Goal: Task Accomplishment & Management: Manage account settings

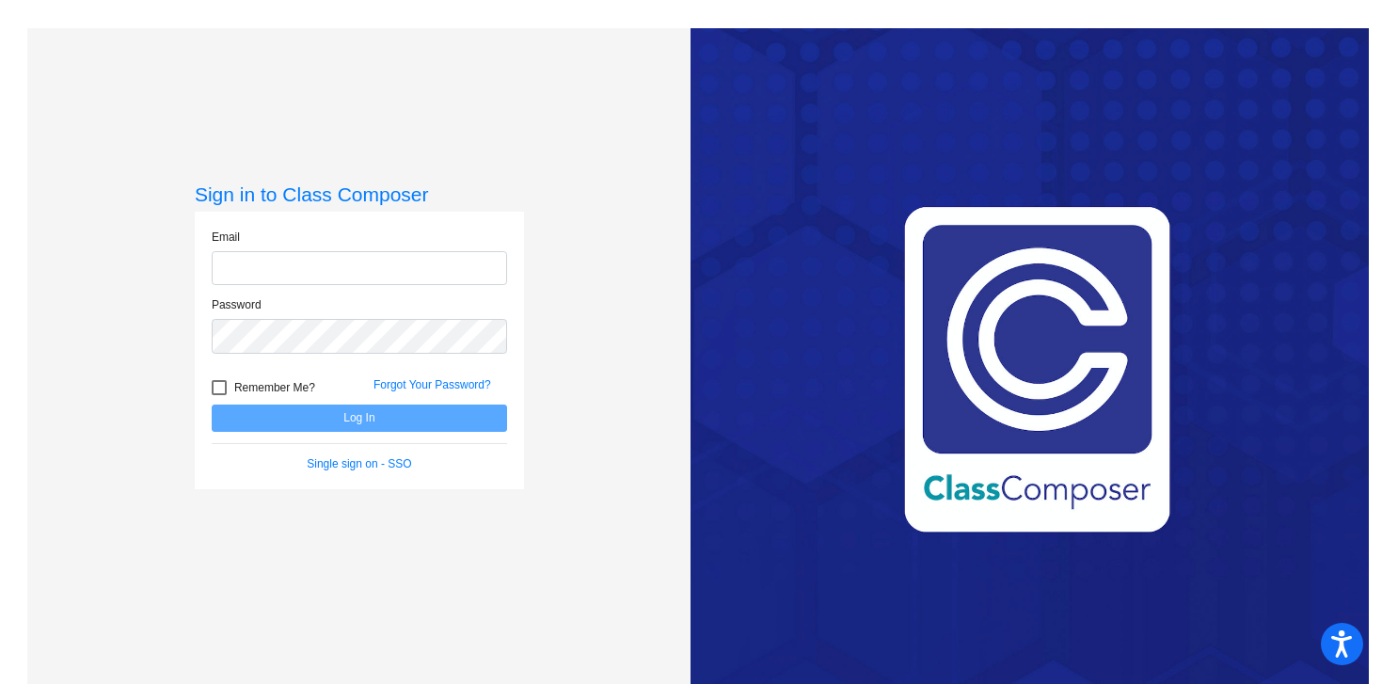
type input "[PERSON_NAME][EMAIL_ADDRESS][PERSON_NAME][DOMAIN_NAME]"
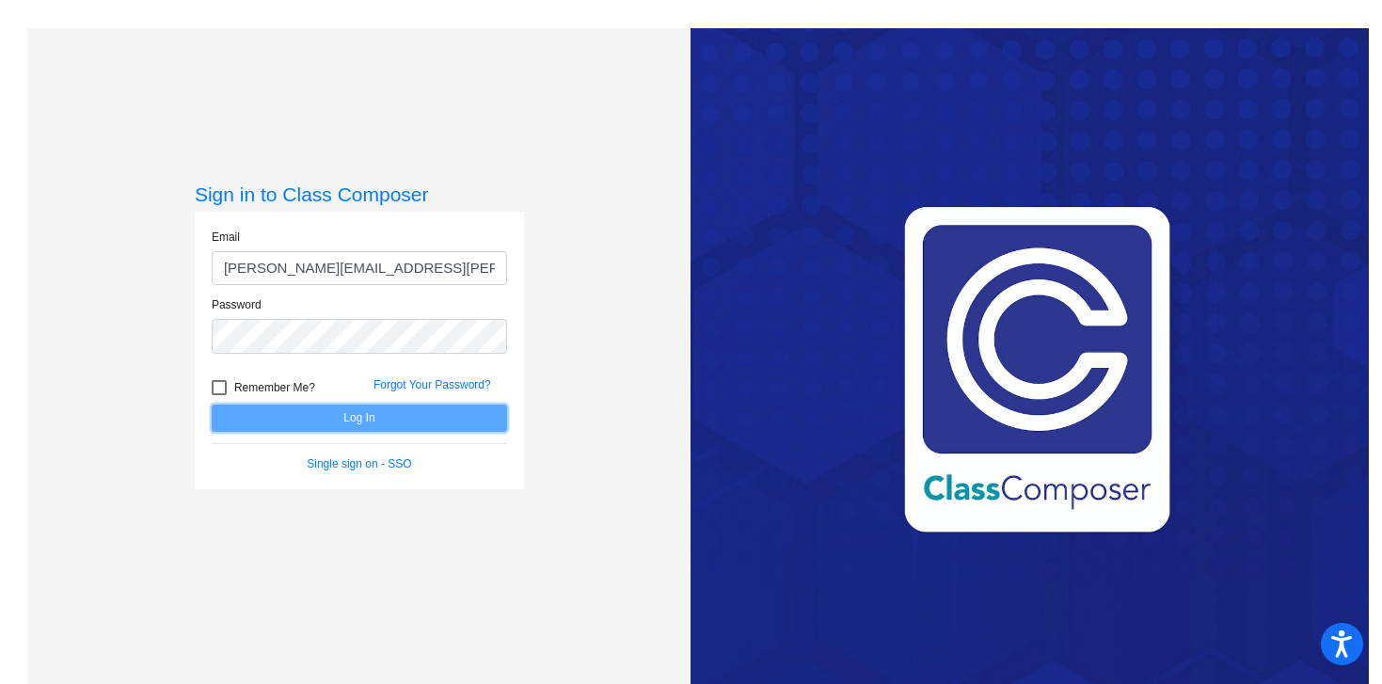
click at [367, 420] on button "Log In" at bounding box center [359, 417] width 295 height 27
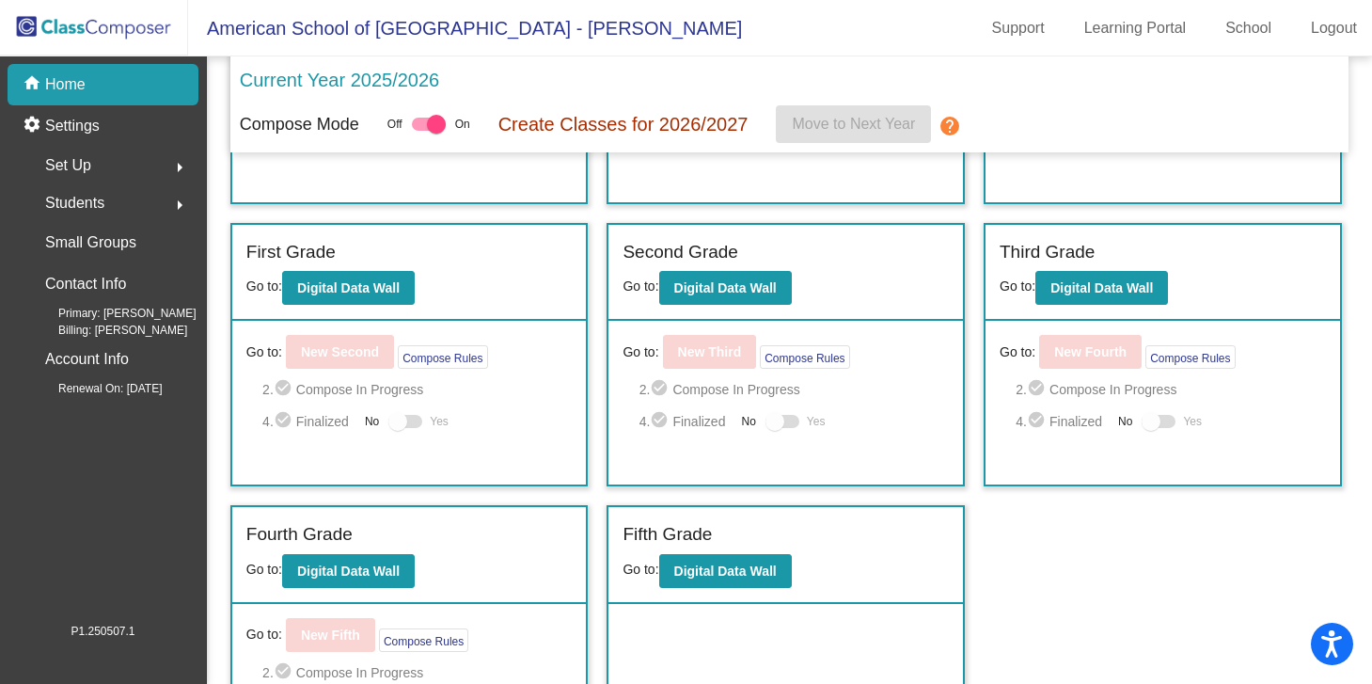
scroll to position [309, 0]
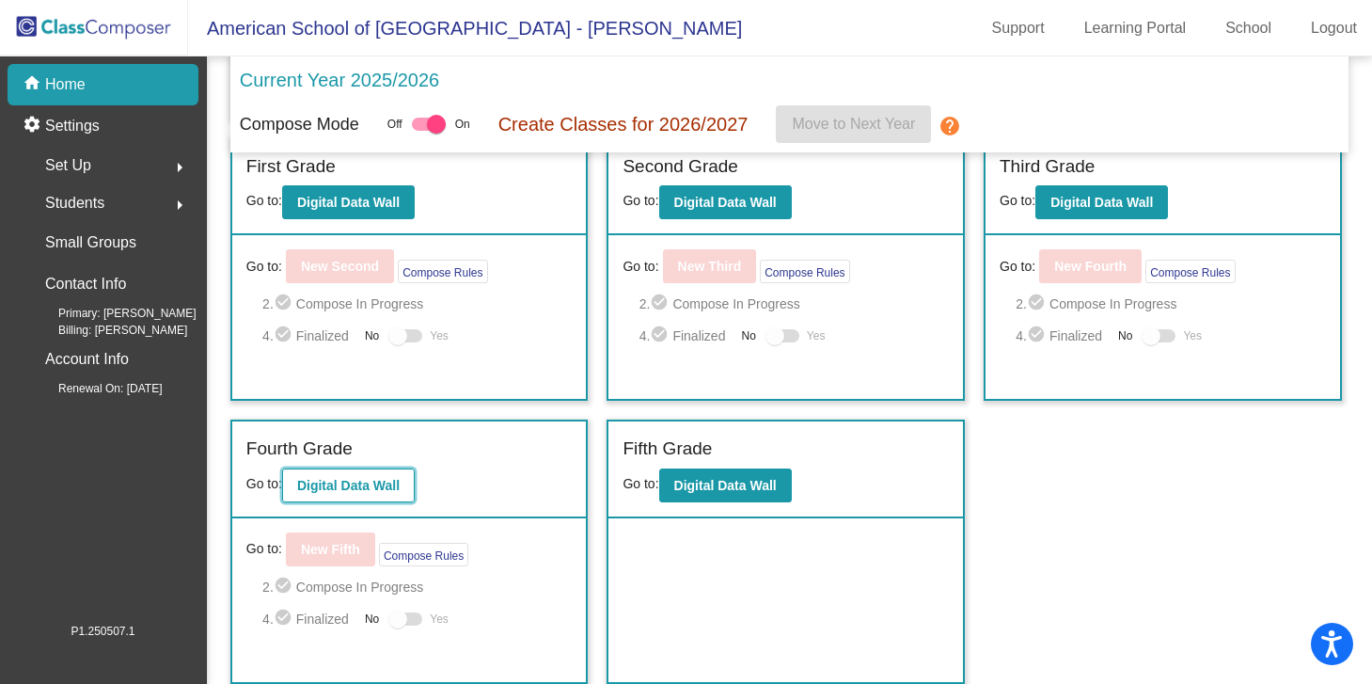
click at [391, 497] on button "Digital Data Wall" at bounding box center [348, 485] width 133 height 34
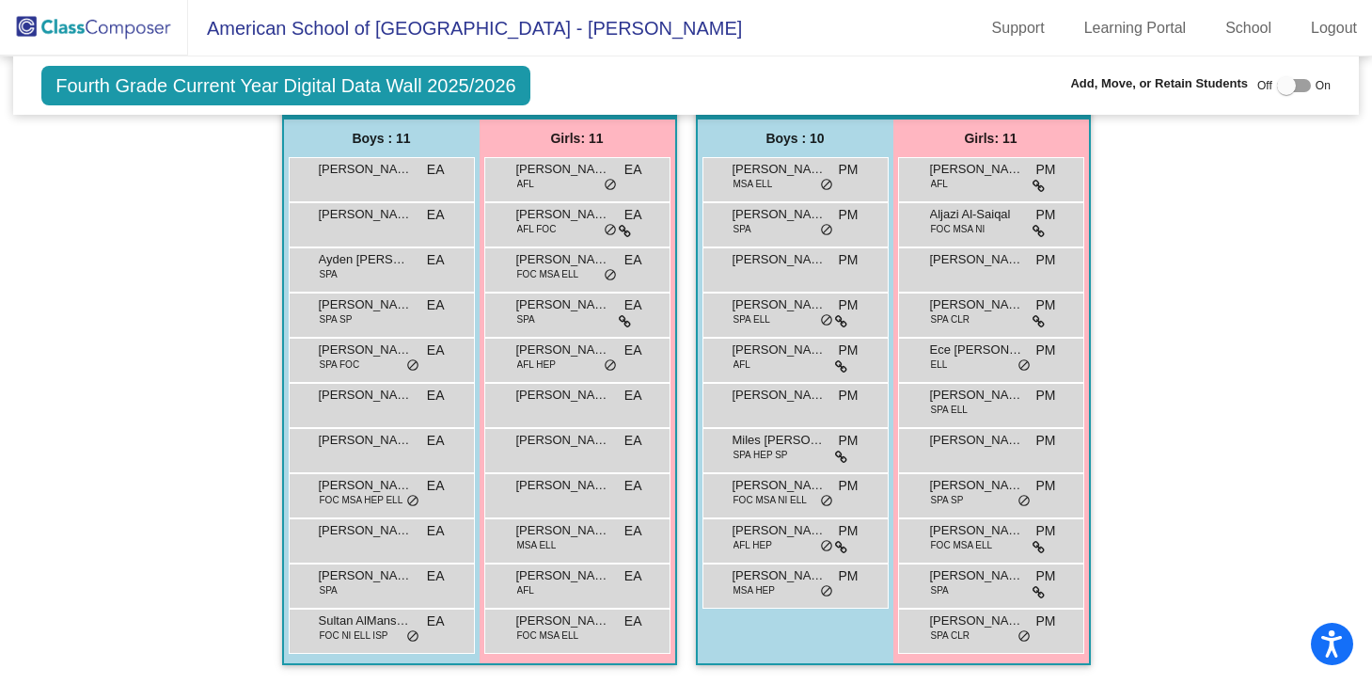
click at [107, 26] on img at bounding box center [94, 27] width 188 height 55
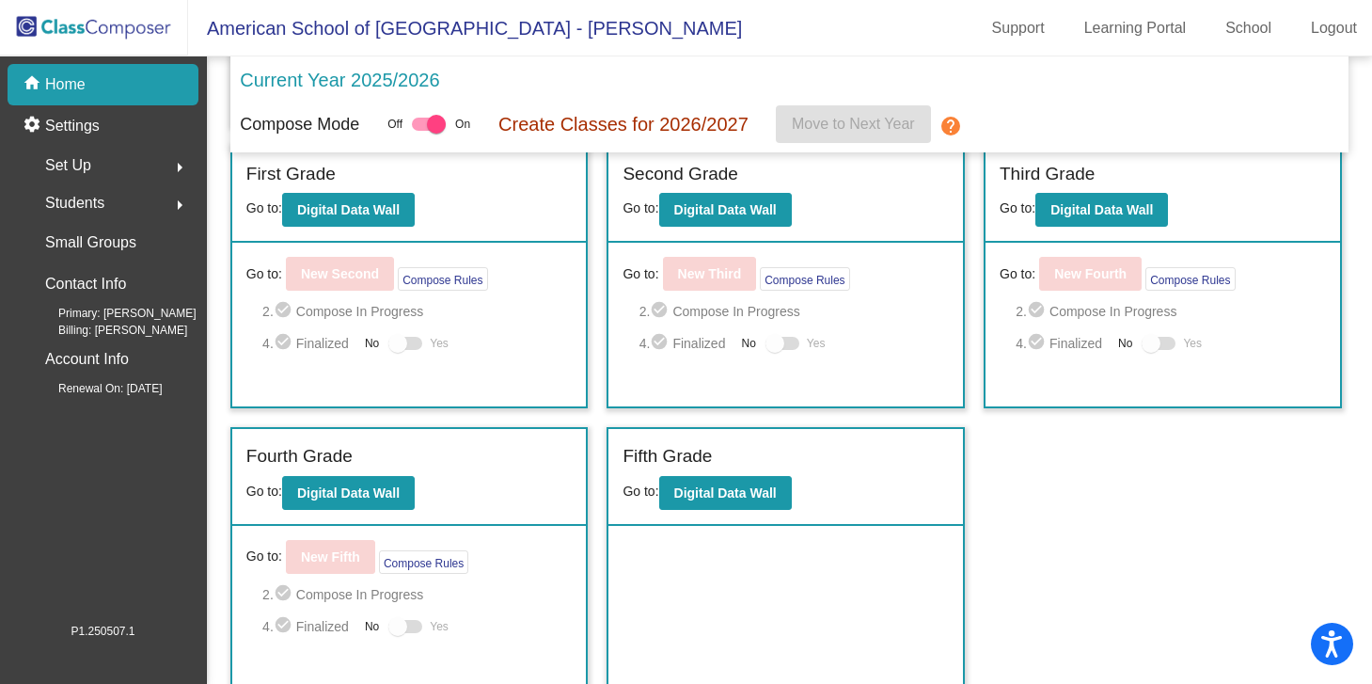
scroll to position [309, 0]
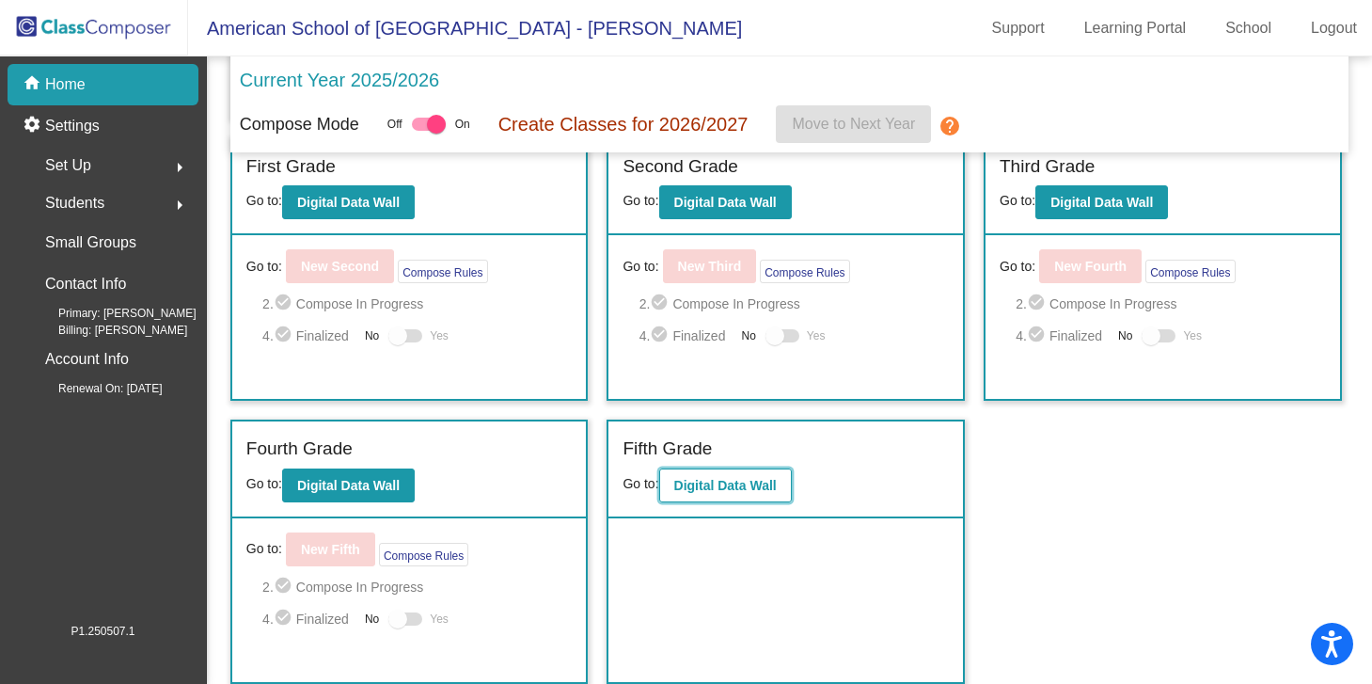
click at [776, 489] on b "Digital Data Wall" at bounding box center [725, 485] width 103 height 15
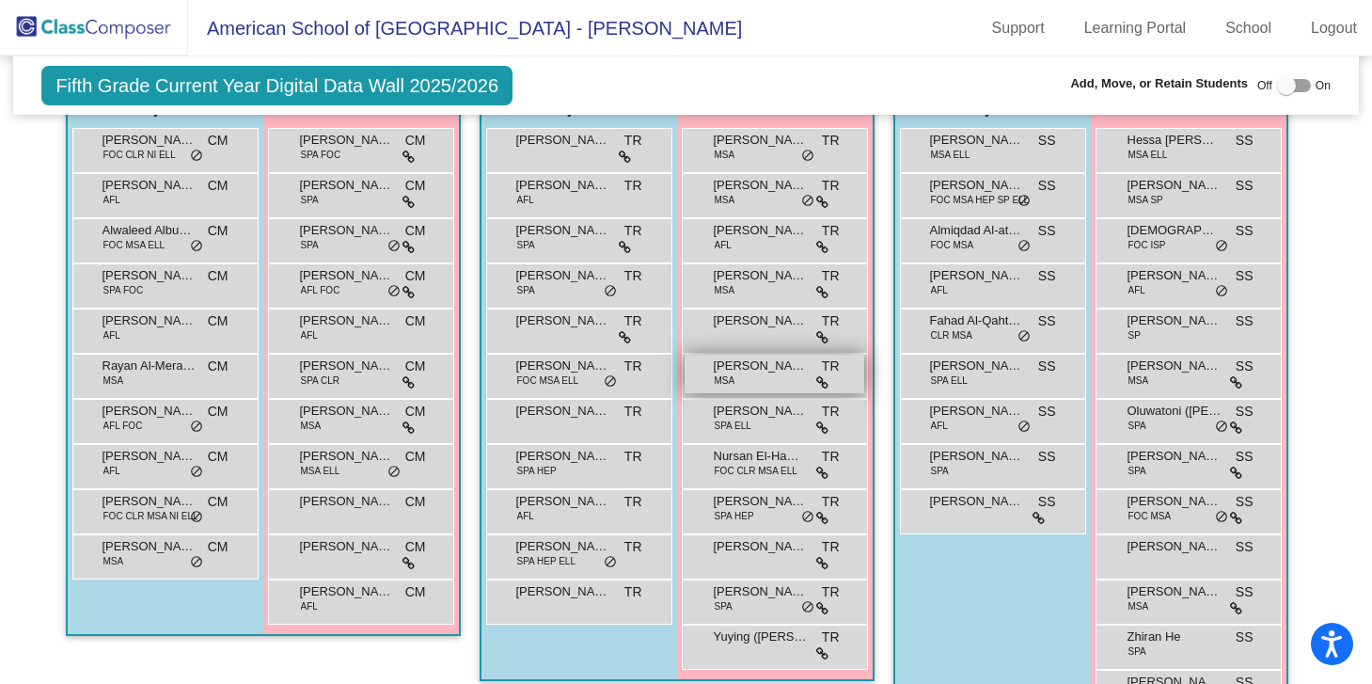
scroll to position [1324, 0]
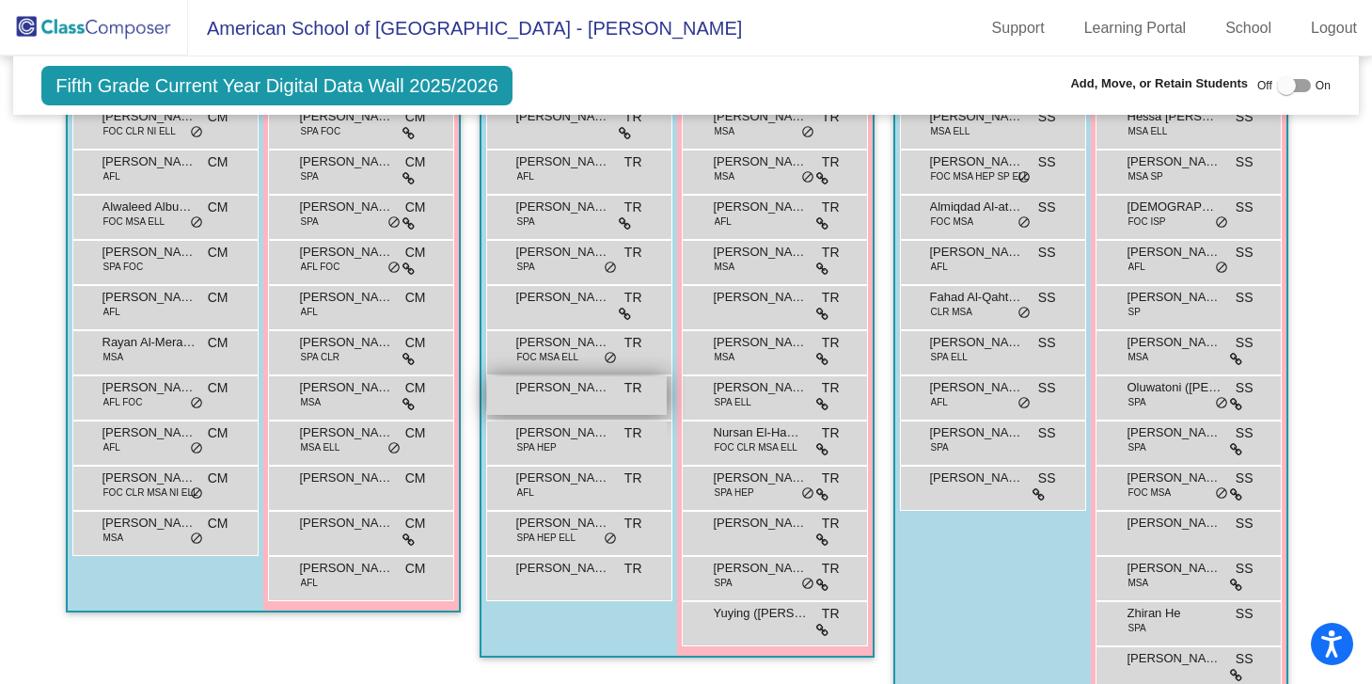
click at [609, 405] on div "[PERSON_NAME] lock do_not_disturb_alt" at bounding box center [577, 395] width 180 height 39
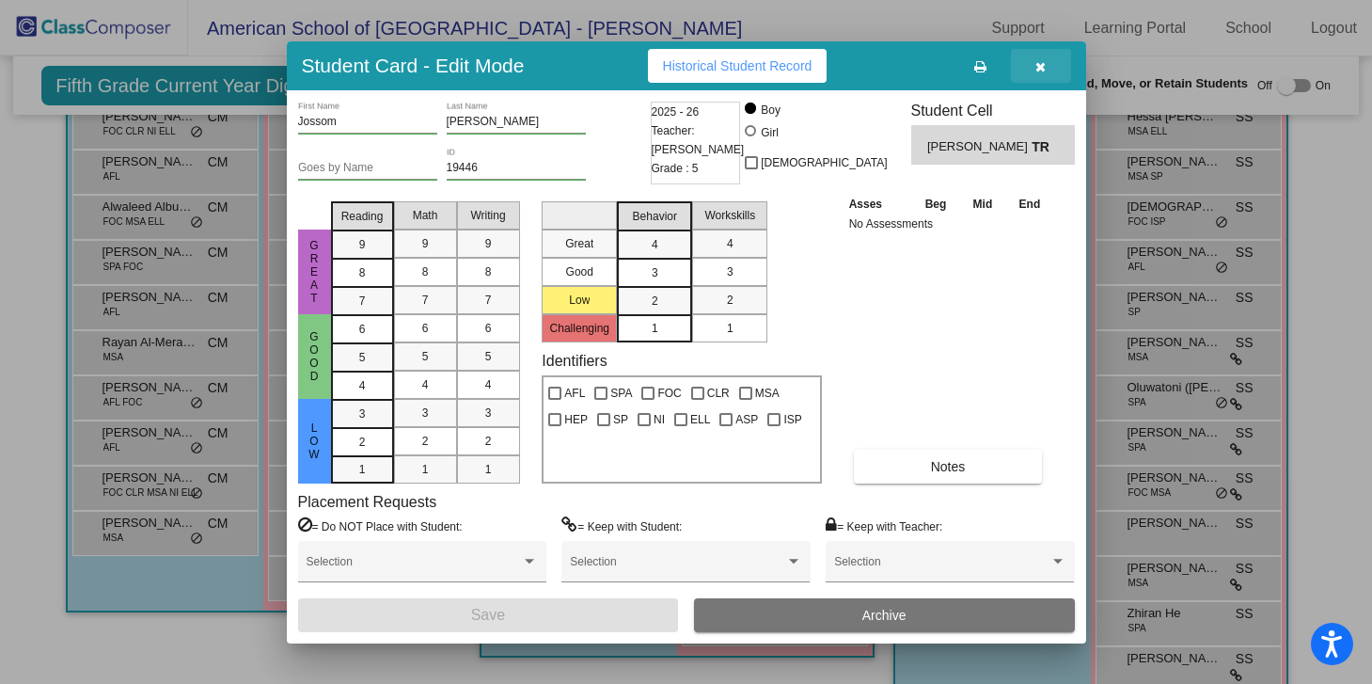
click at [1048, 61] on button "button" at bounding box center [1041, 66] width 60 height 34
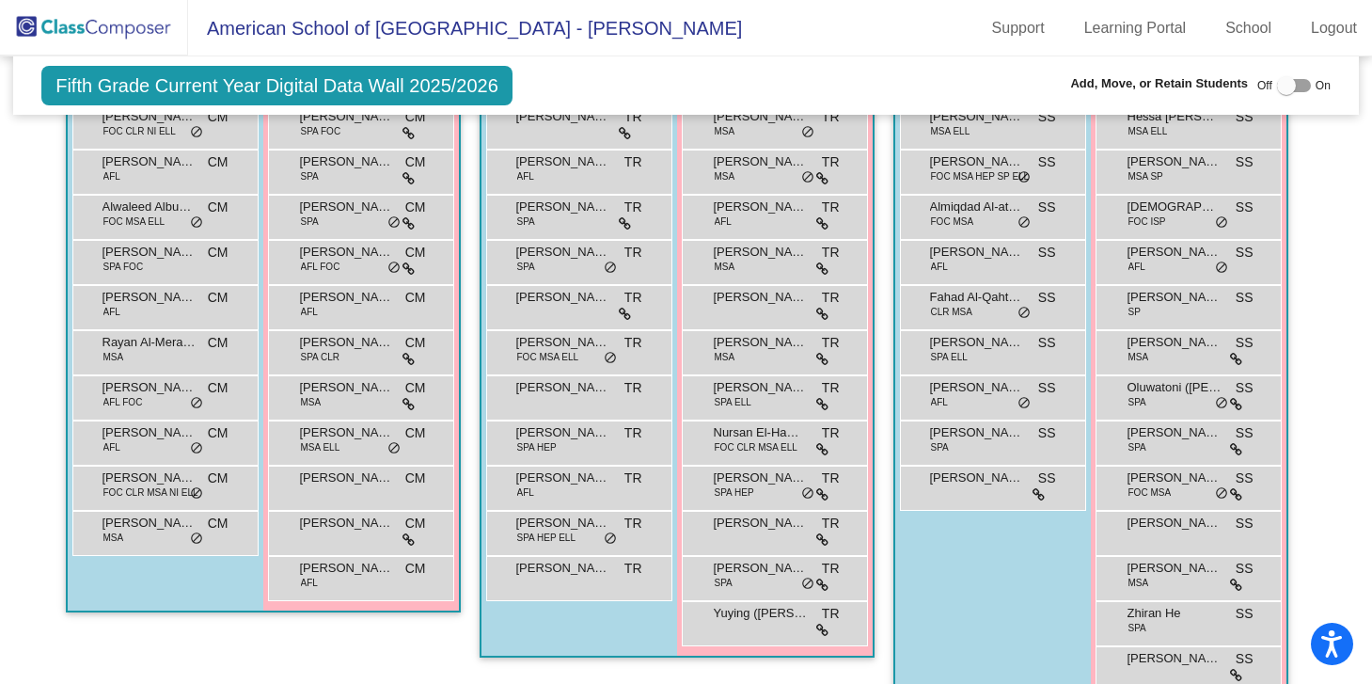
click at [1297, 86] on div at bounding box center [1294, 85] width 34 height 13
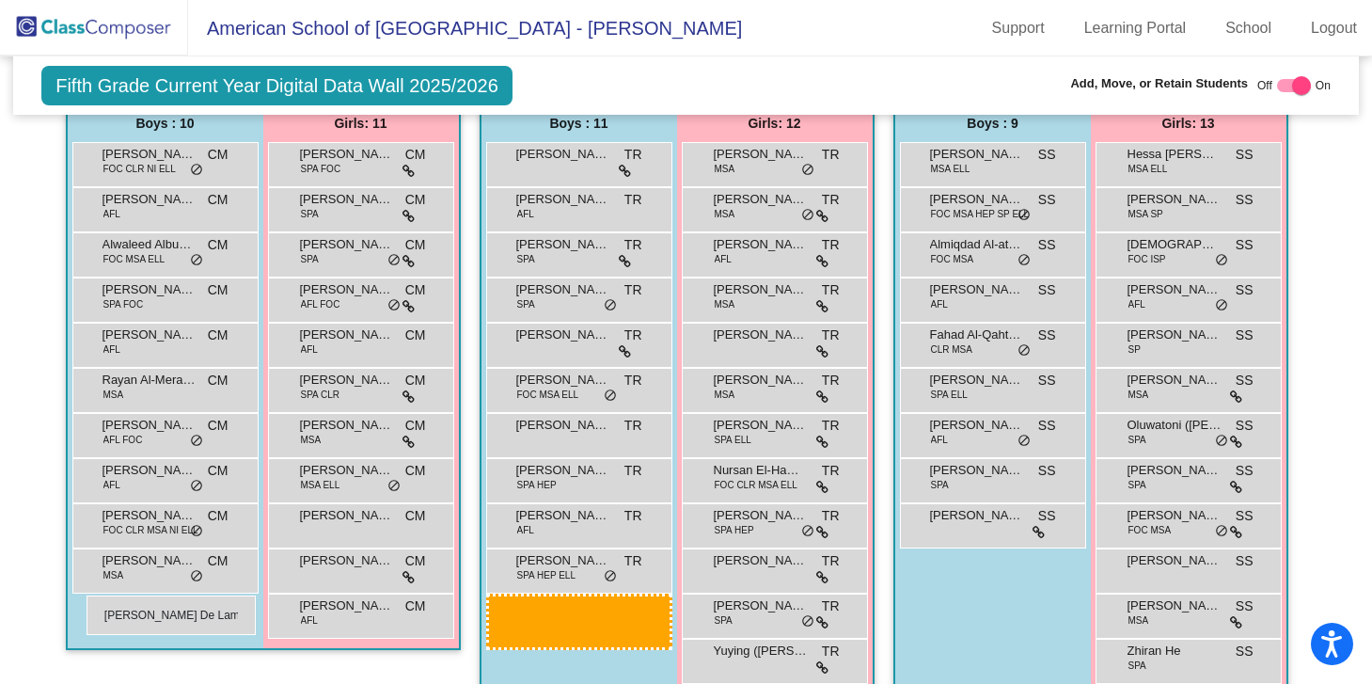
drag, startPoint x: 592, startPoint y: 625, endPoint x: 87, endPoint y: 595, distance: 505.0
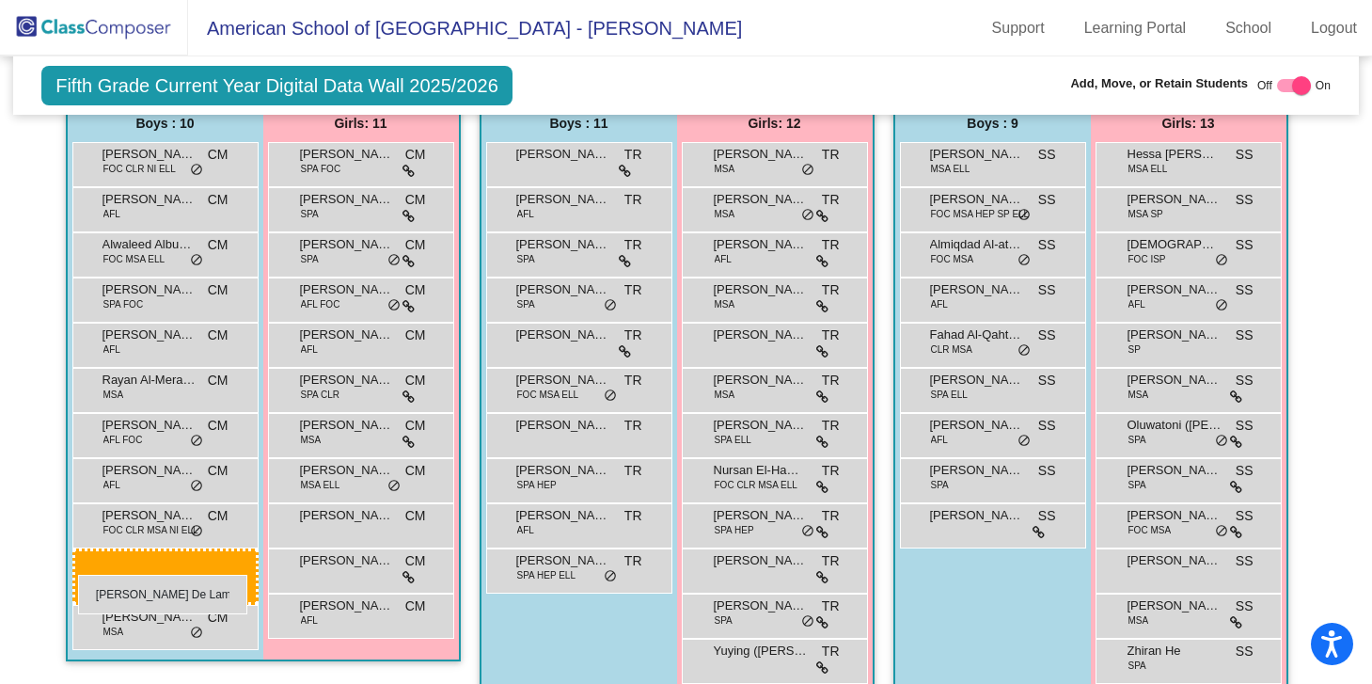
drag, startPoint x: 528, startPoint y: 621, endPoint x: 78, endPoint y: 574, distance: 452.0
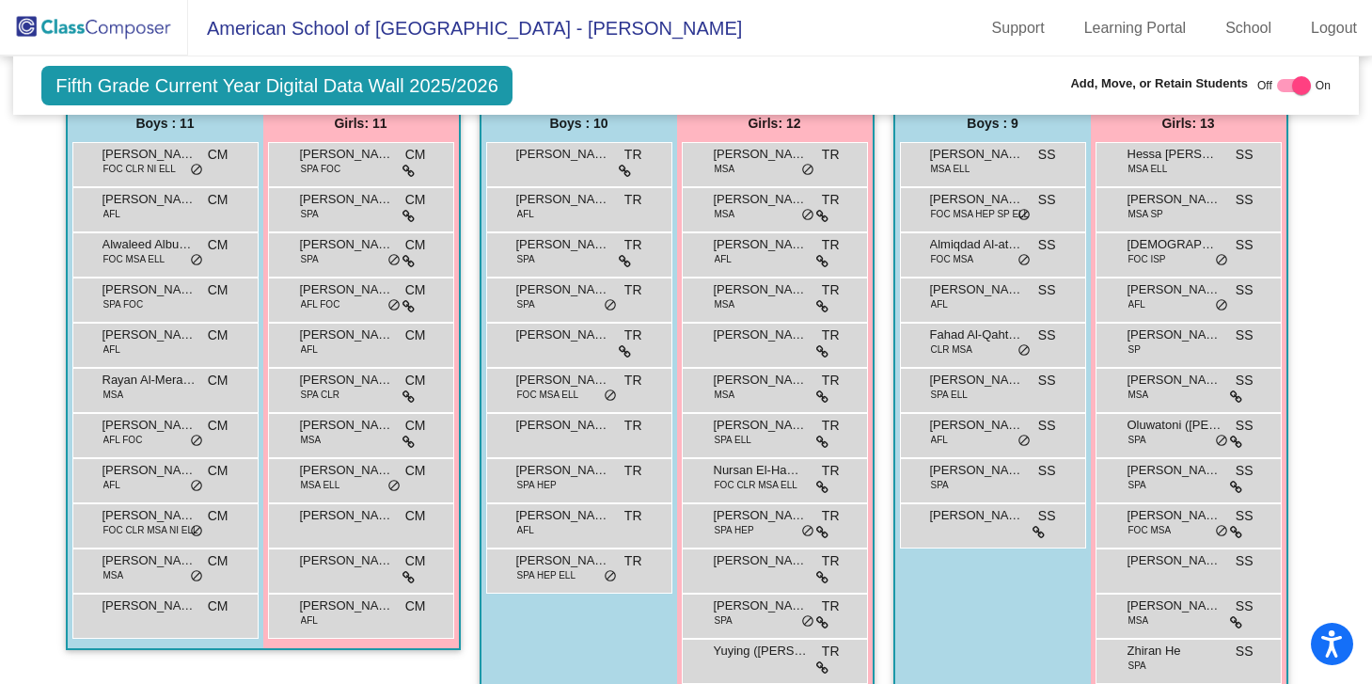
click at [0, 0] on div "Boys : 10 [PERSON_NAME] TR lock do_not_disturb_alt [PERSON_NAME] AFL TR lock do…" at bounding box center [0, 0] width 0 height 0
click at [163, 614] on div "[PERSON_NAME] De Lama CM lock do_not_disturb_alt" at bounding box center [163, 613] width 180 height 39
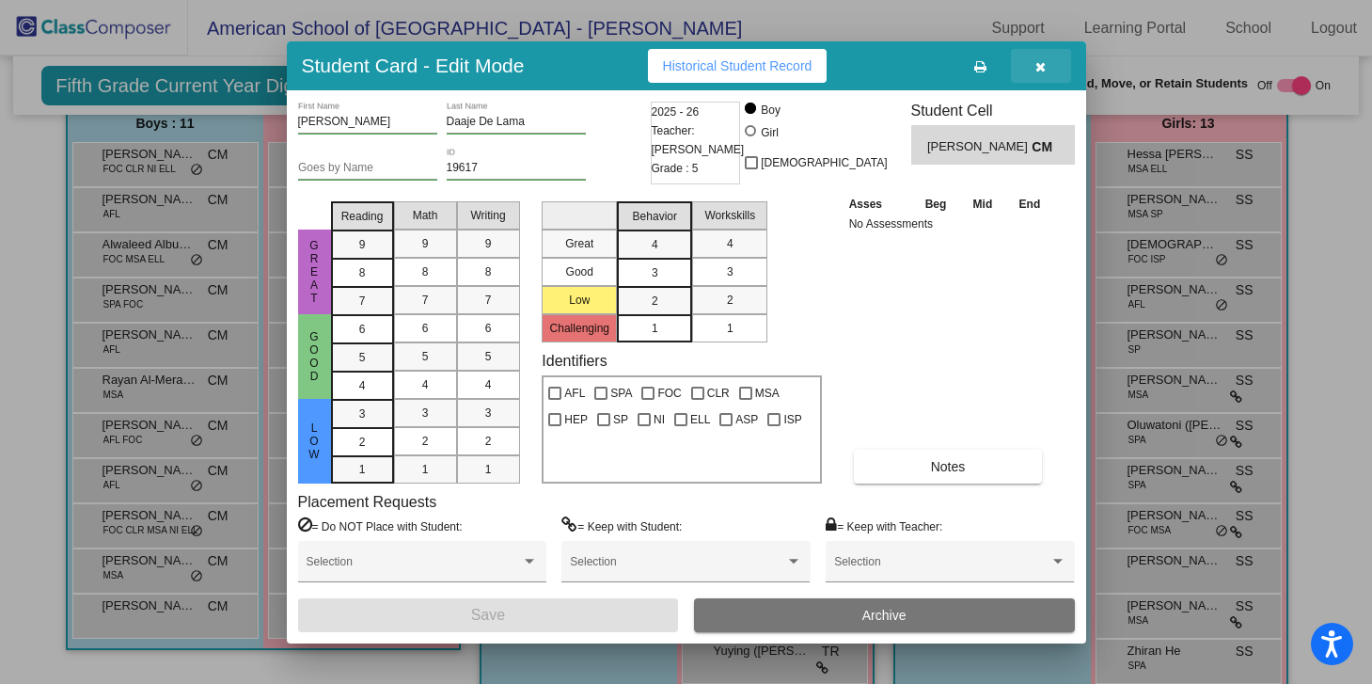
click at [1040, 66] on icon "button" at bounding box center [1041, 66] width 10 height 13
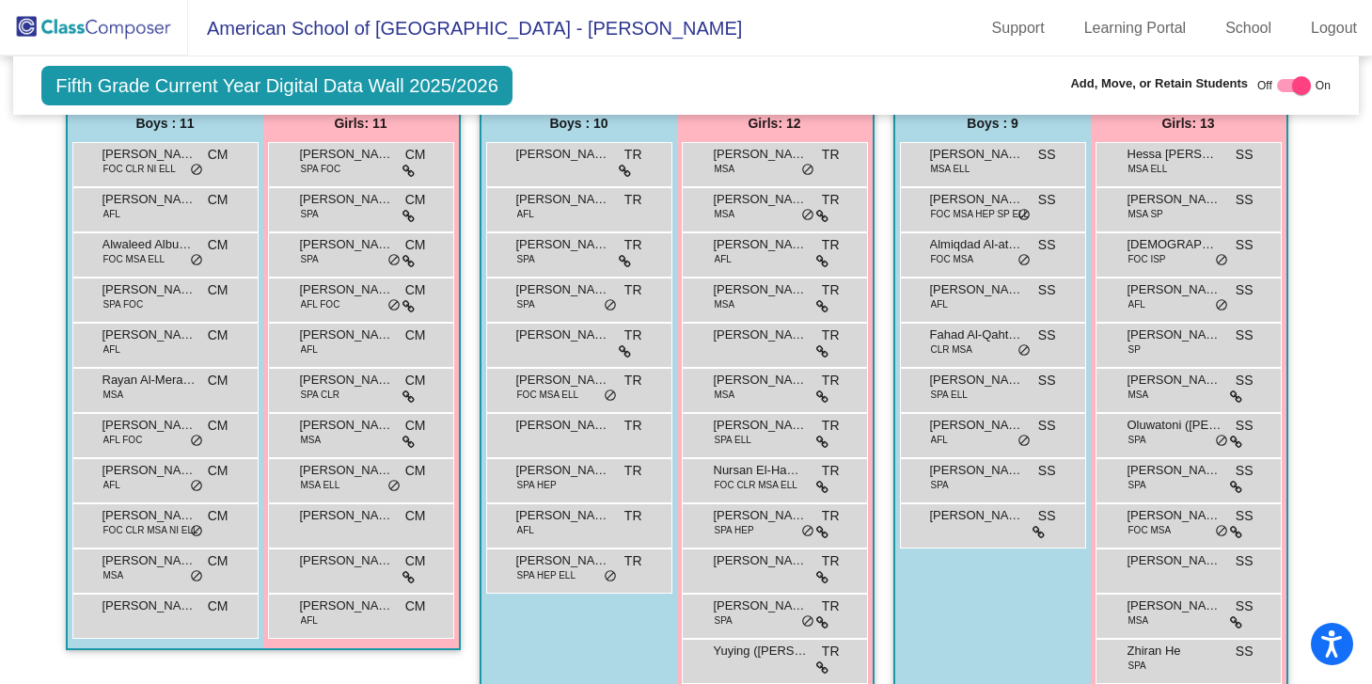
click at [1295, 84] on div at bounding box center [1301, 85] width 19 height 19
checkbox input "false"
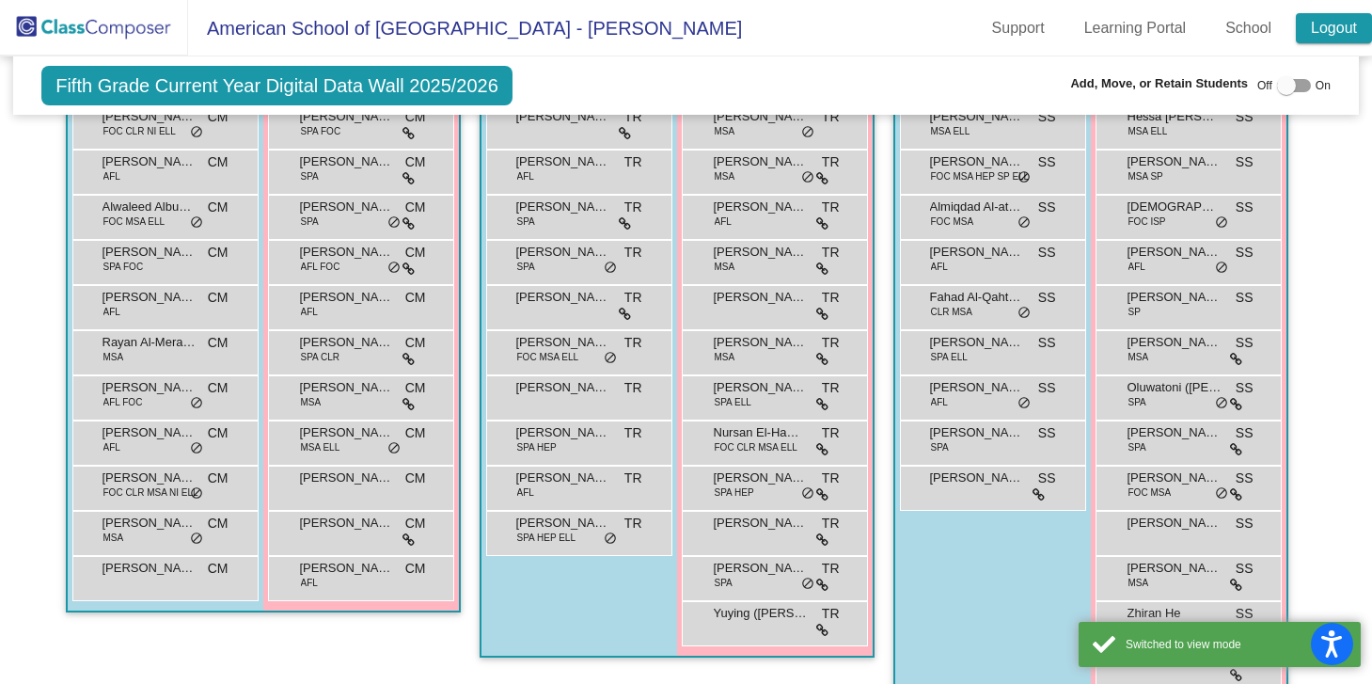
click at [1324, 32] on link "Logout" at bounding box center [1334, 28] width 76 height 30
